Goal: Task Accomplishment & Management: Manage account settings

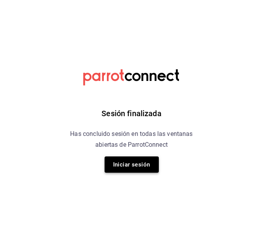
click at [130, 167] on button "Iniciar sesión" at bounding box center [132, 165] width 54 height 16
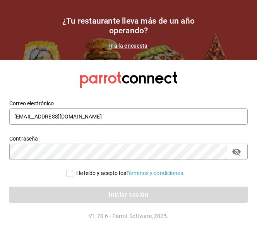
click at [69, 173] on input "He leído y acepto los Términos y condiciones." at bounding box center [69, 173] width 7 height 7
checkbox input "true"
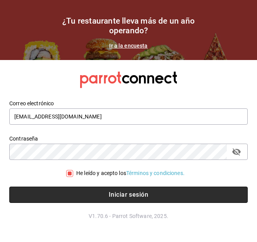
click at [115, 192] on button "Iniciar sesión" at bounding box center [128, 195] width 239 height 16
